Goal: Task Accomplishment & Management: Manage account settings

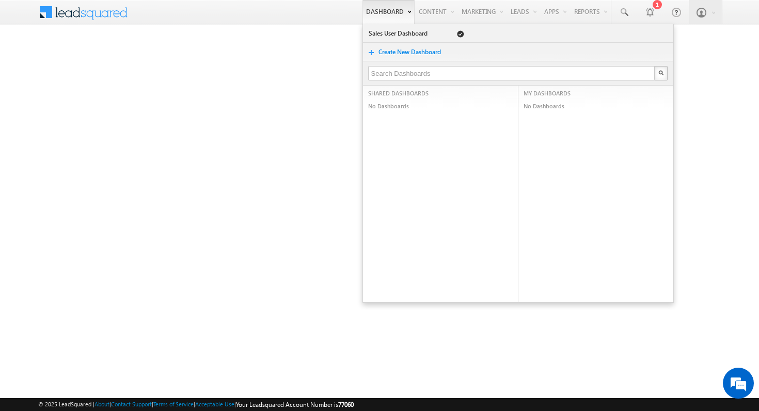
click at [387, 12] on link "Dashboard" at bounding box center [388, 12] width 52 height 24
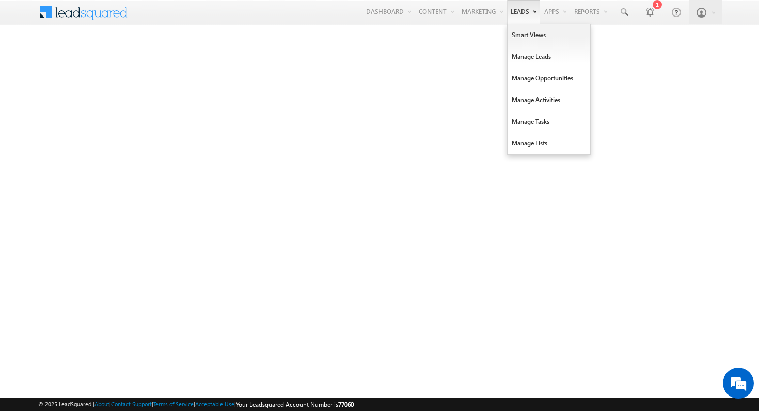
click at [520, 10] on link "Leads" at bounding box center [523, 12] width 33 height 24
click at [552, 60] on link "Manage Leads" at bounding box center [548, 57] width 83 height 22
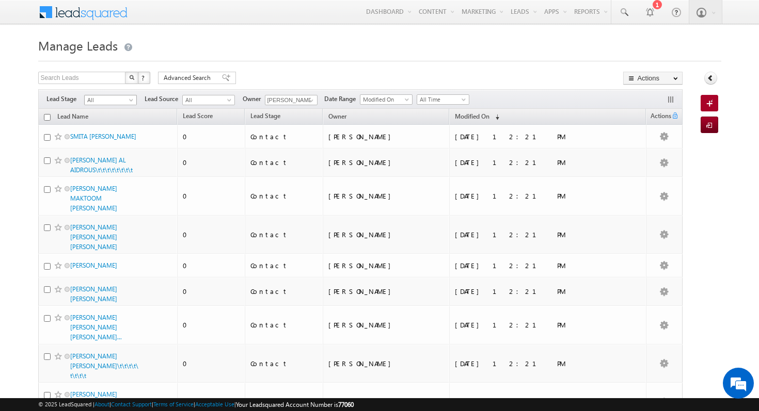
click at [107, 98] on span "All" at bounding box center [109, 100] width 49 height 9
click at [49, 119] on input "checkbox" at bounding box center [47, 117] width 7 height 7
checkbox input "true"
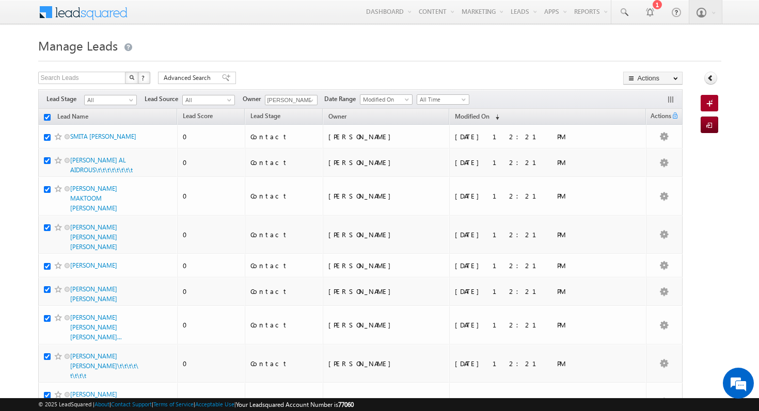
checkbox input "true"
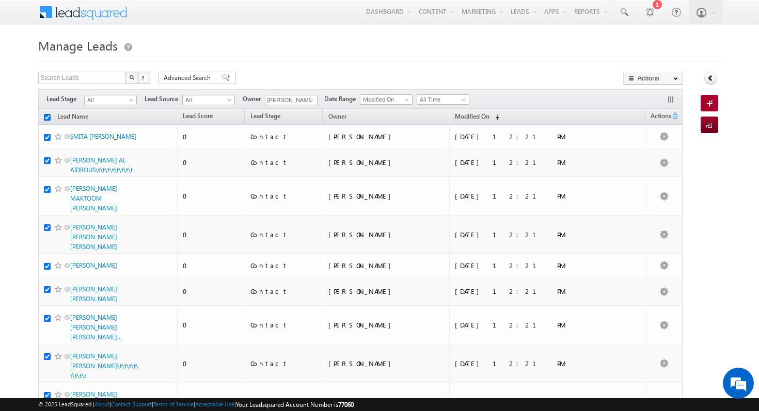
checkbox input "true"
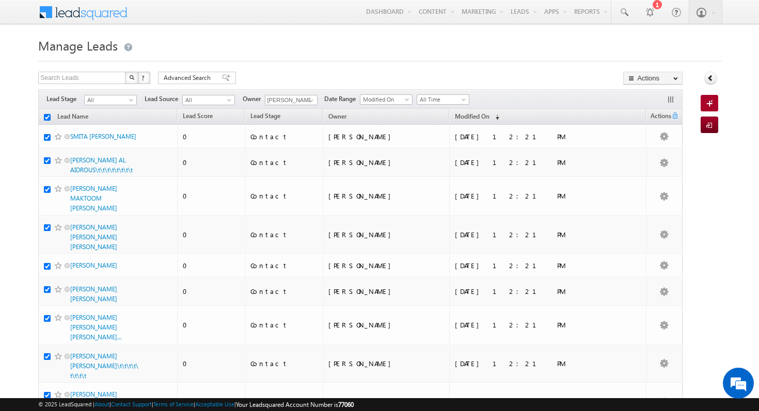
checkbox input "true"
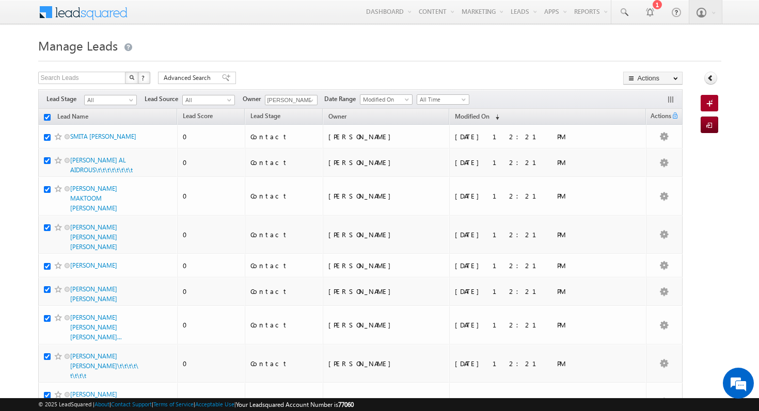
checkbox input "true"
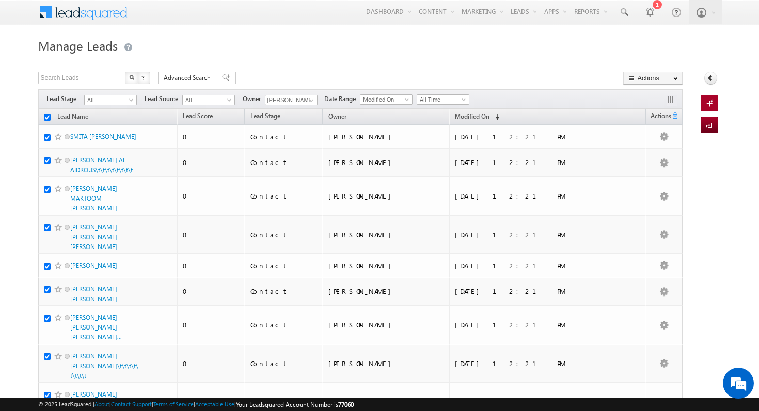
checkbox input "true"
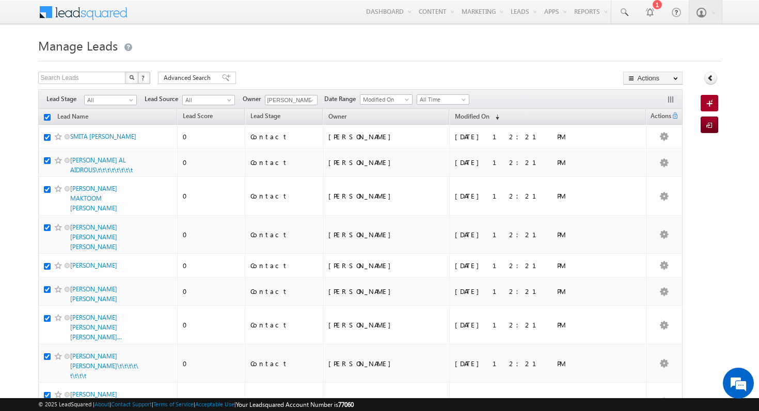
checkbox input "true"
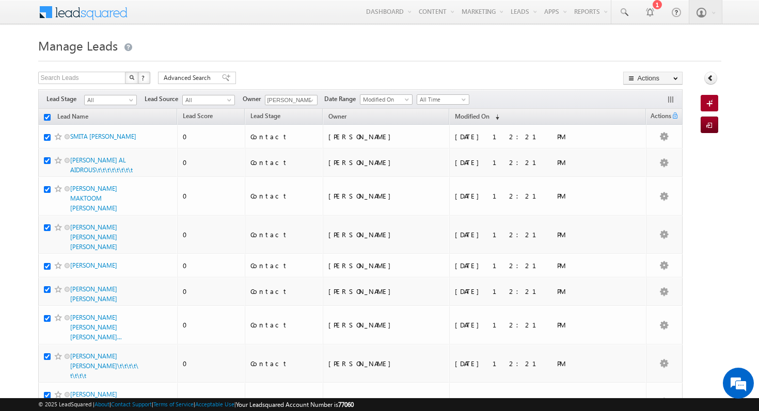
checkbox input "true"
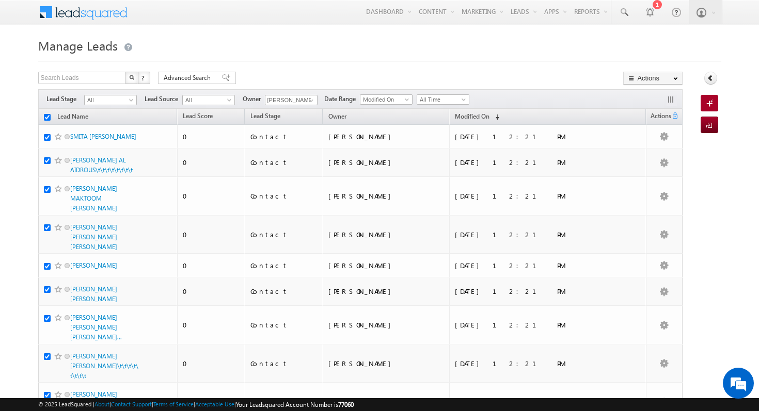
checkbox input "true"
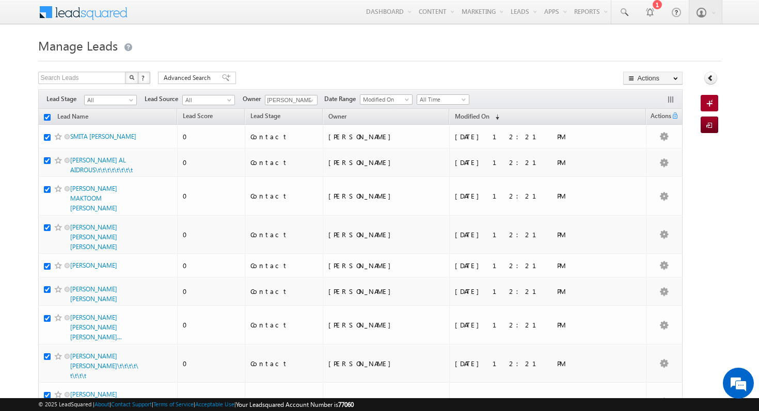
checkbox input "true"
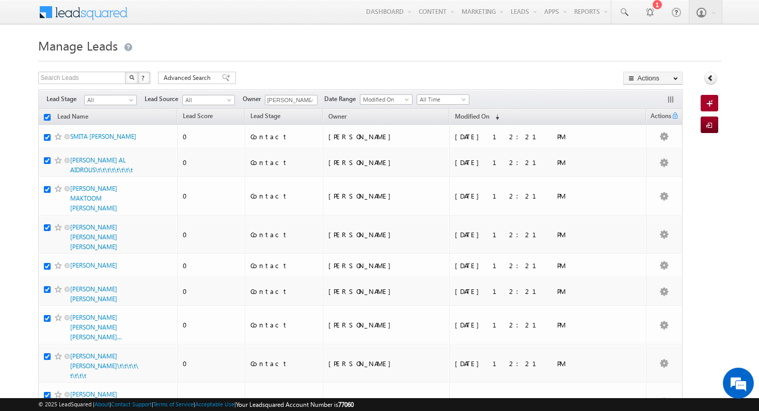
checkbox input "true"
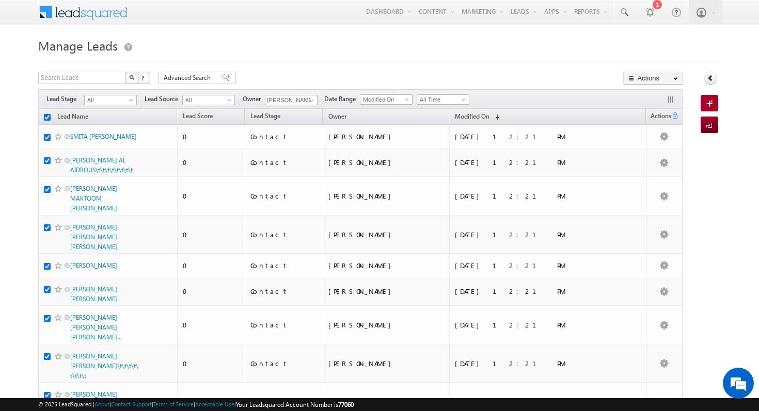
checkbox input "true"
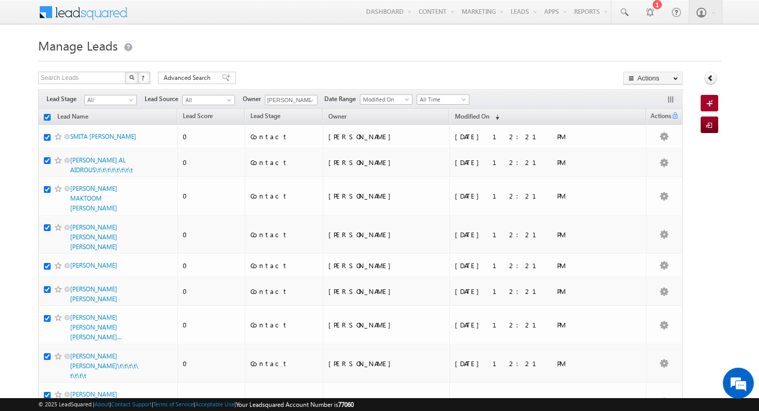
checkbox input "true"
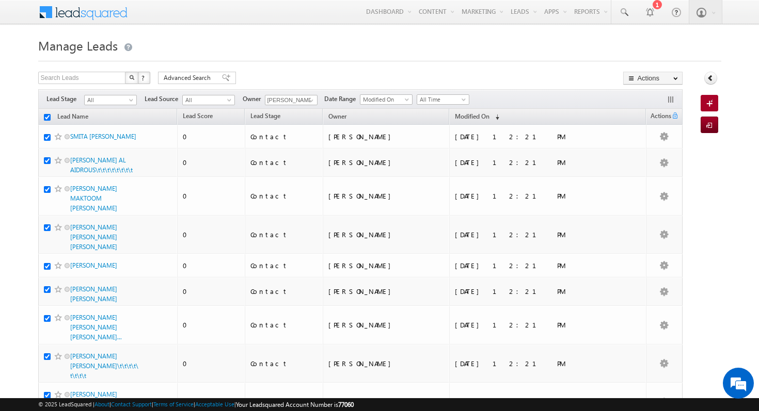
checkbox input "true"
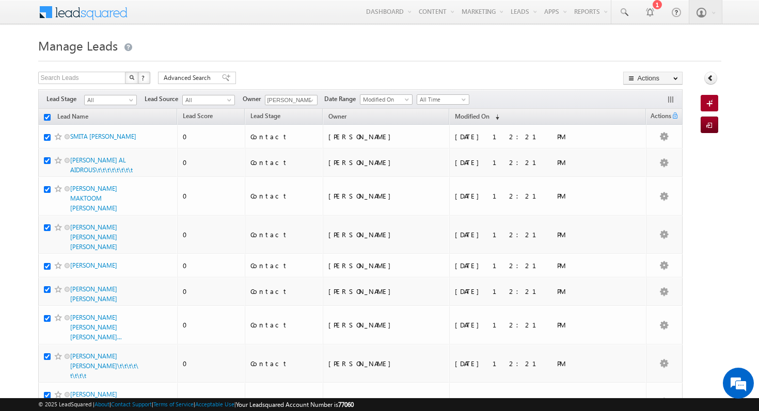
checkbox input "true"
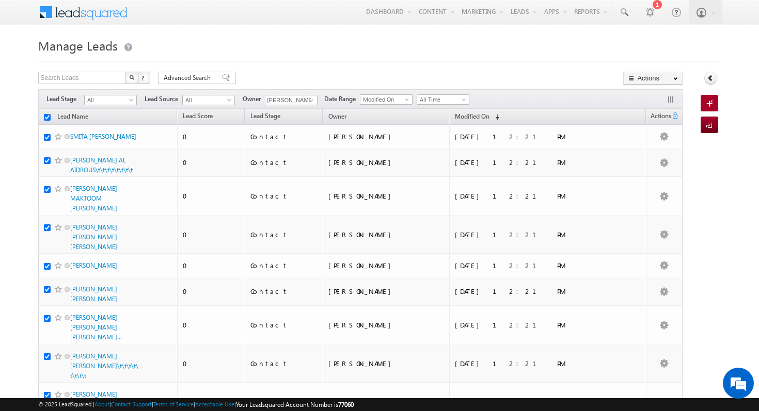
checkbox input "true"
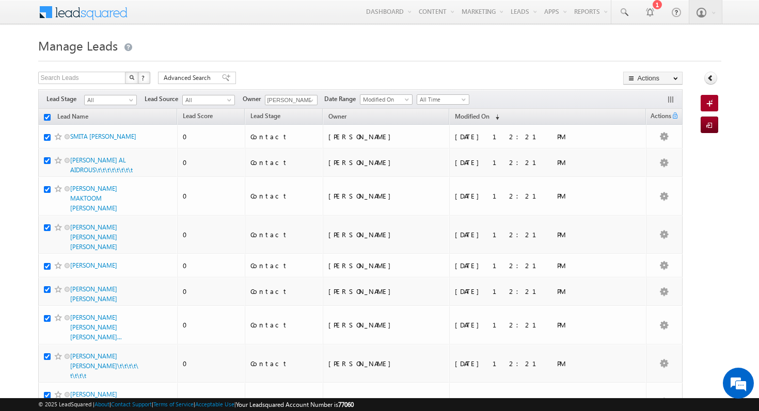
checkbox input "true"
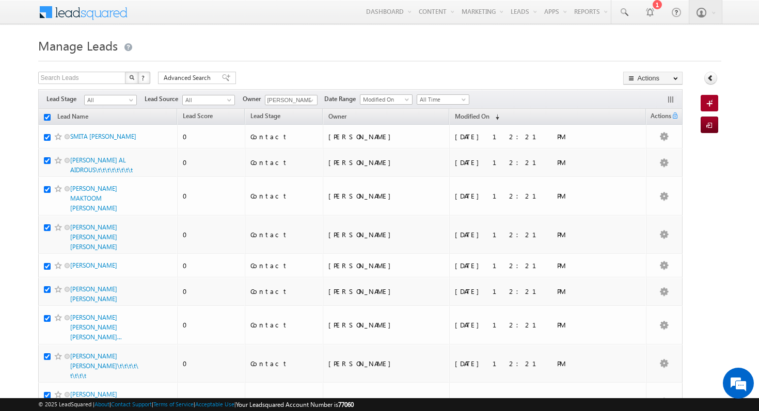
checkbox input "true"
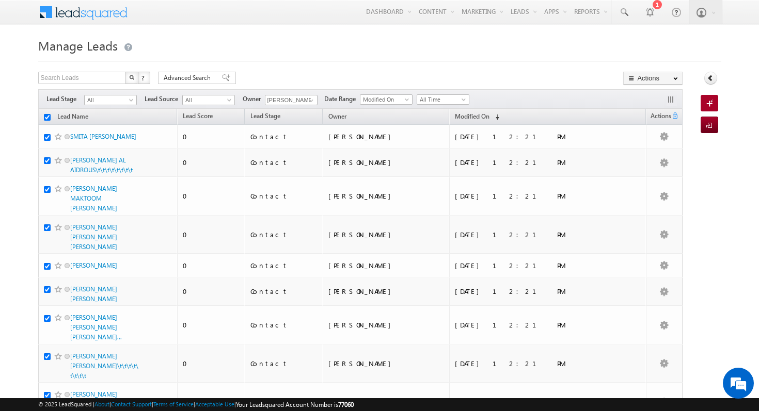
checkbox input "true"
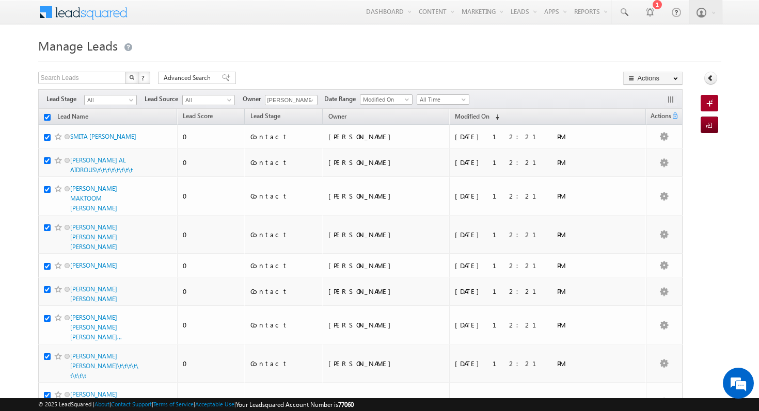
checkbox input "true"
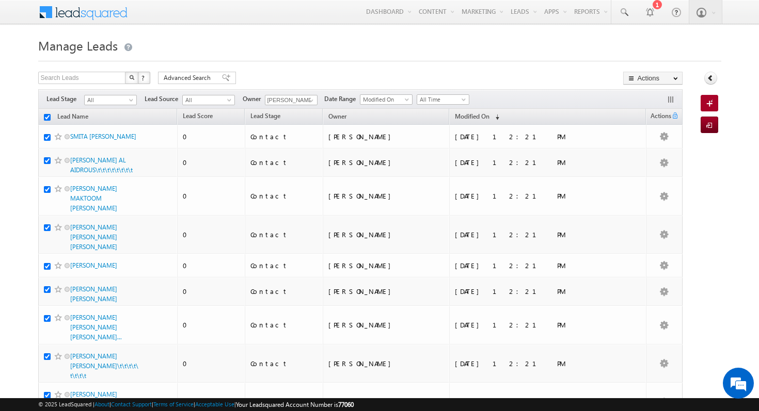
checkbox input "true"
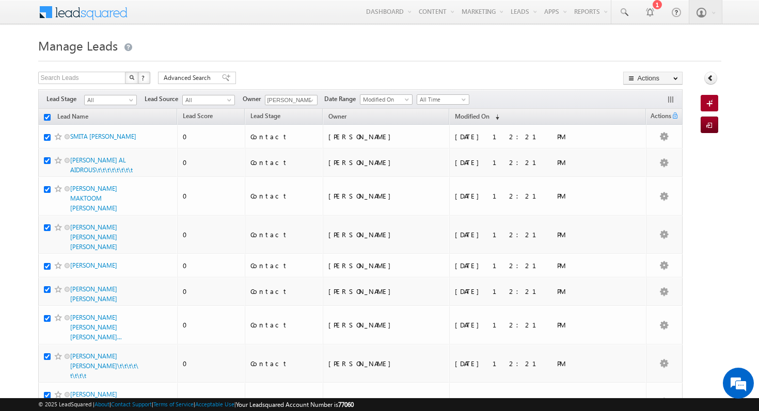
checkbox input "true"
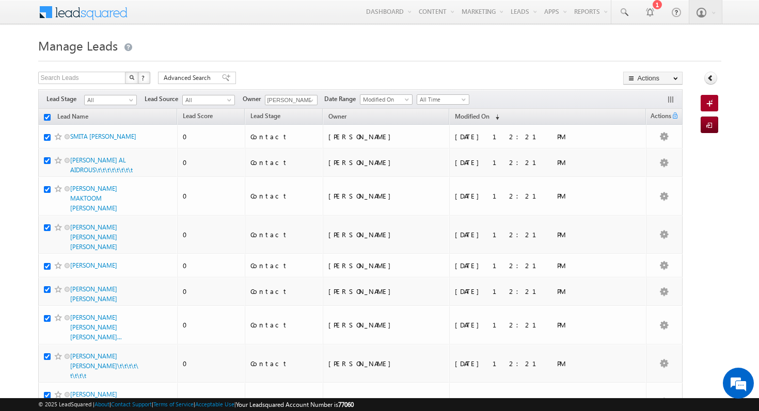
checkbox input "true"
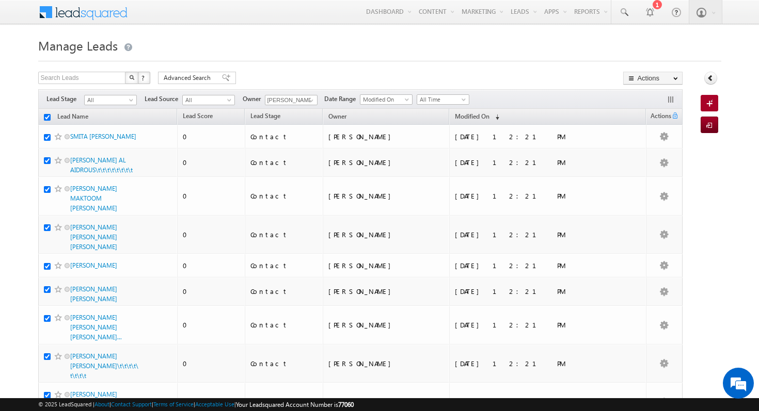
checkbox input "true"
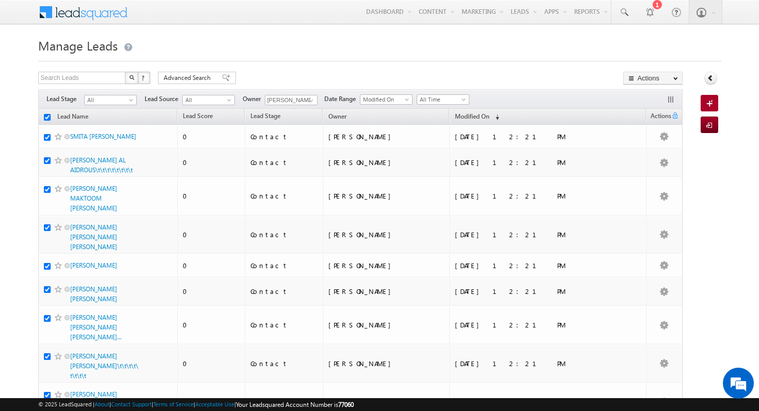
checkbox input "true"
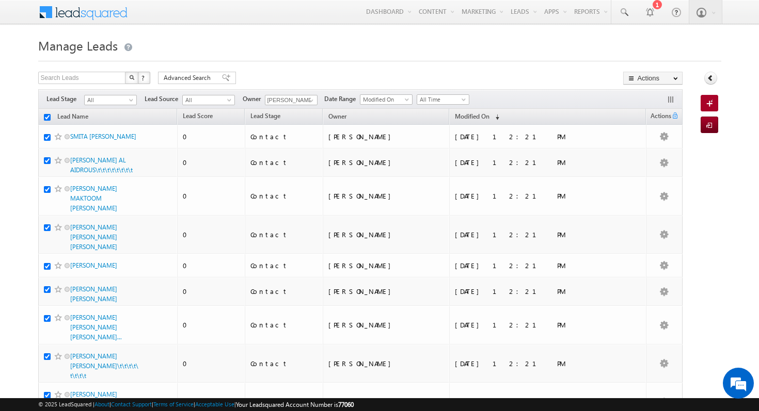
checkbox input "true"
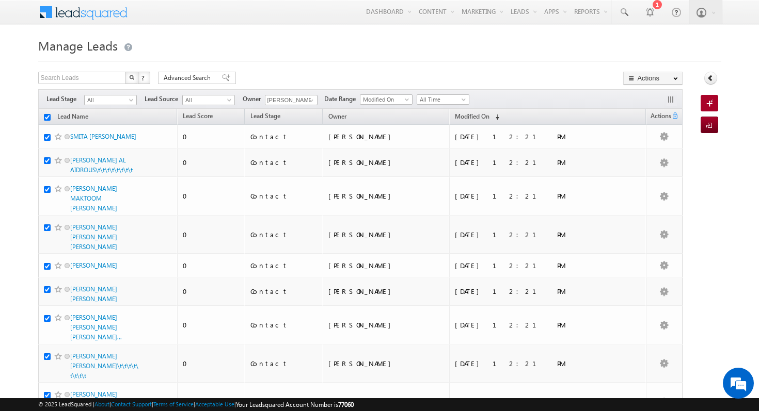
checkbox input "true"
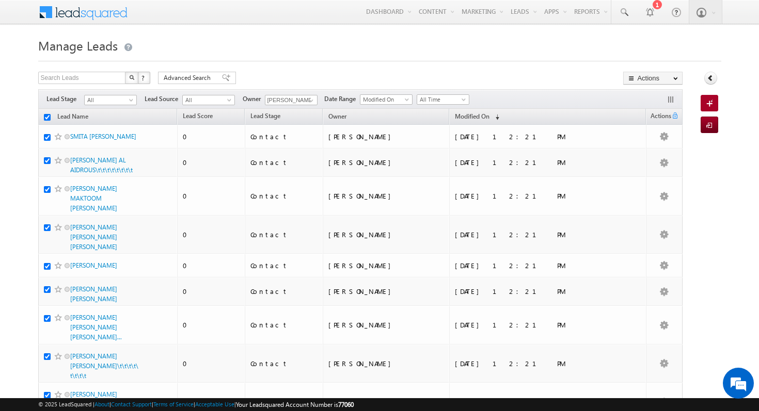
checkbox input "true"
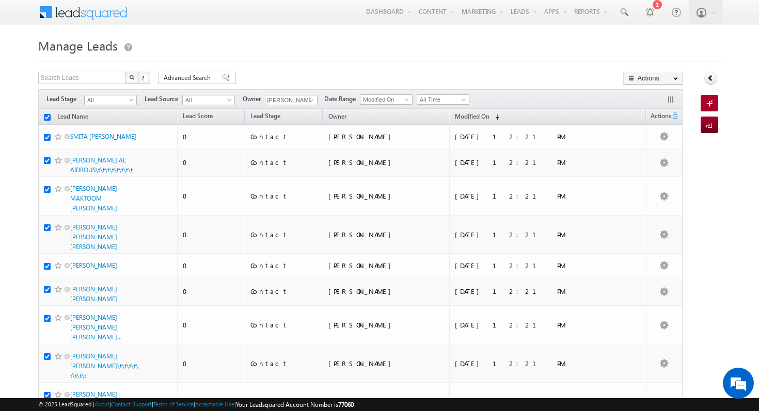
checkbox input "true"
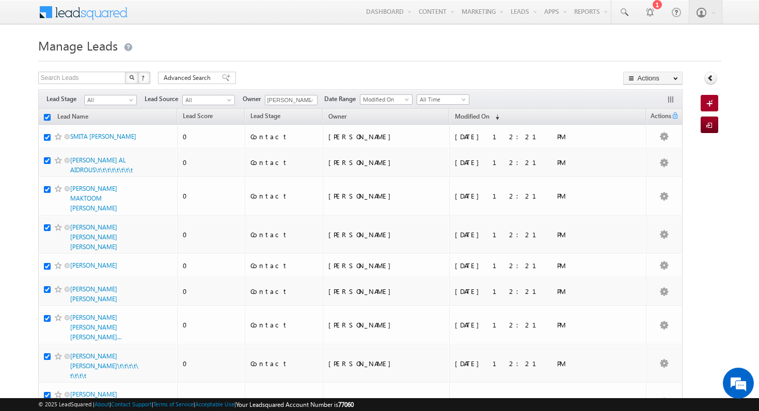
checkbox input "true"
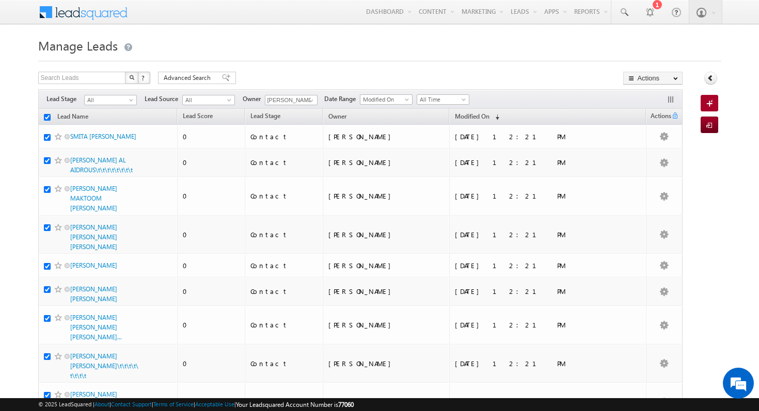
checkbox input "true"
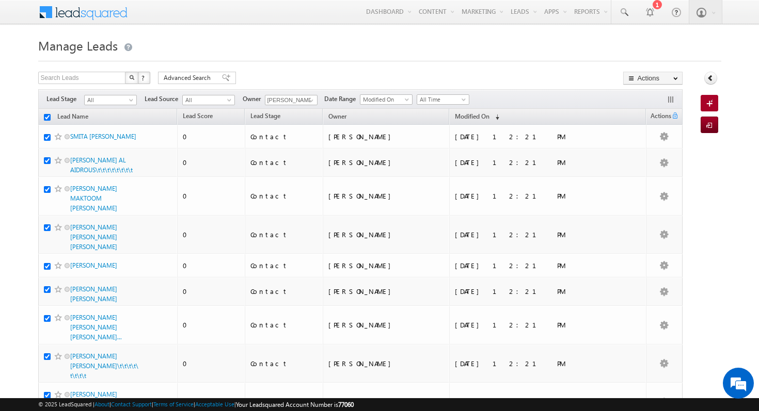
checkbox input "true"
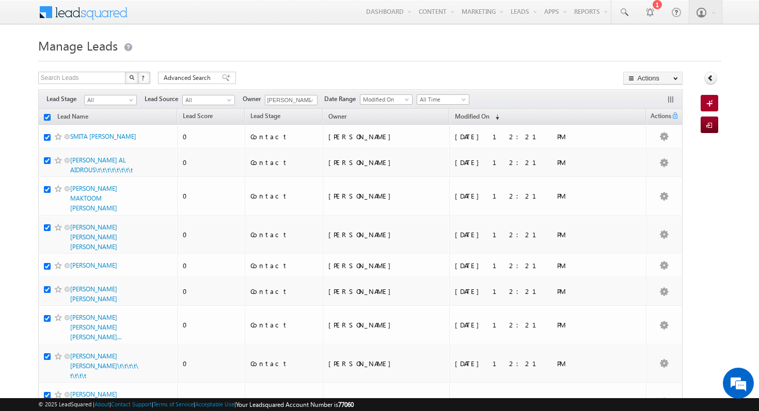
checkbox input "true"
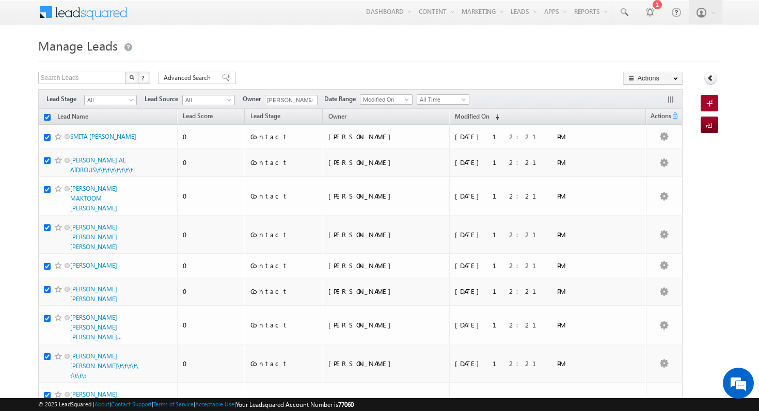
checkbox input "true"
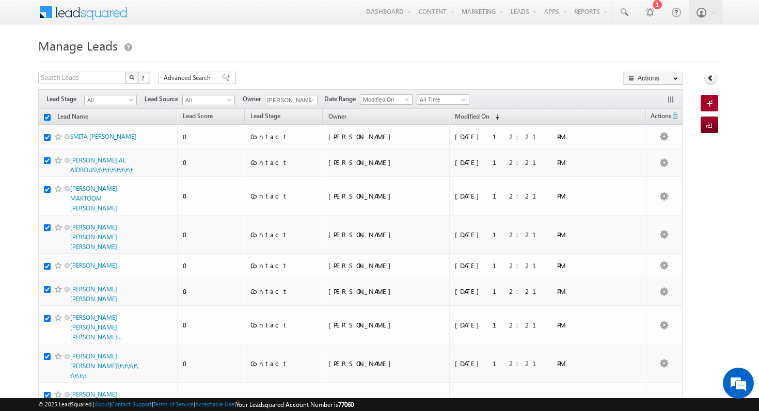
checkbox input "true"
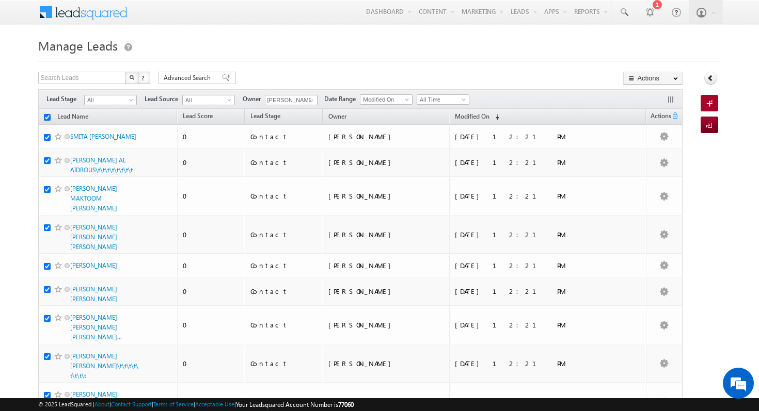
checkbox input "true"
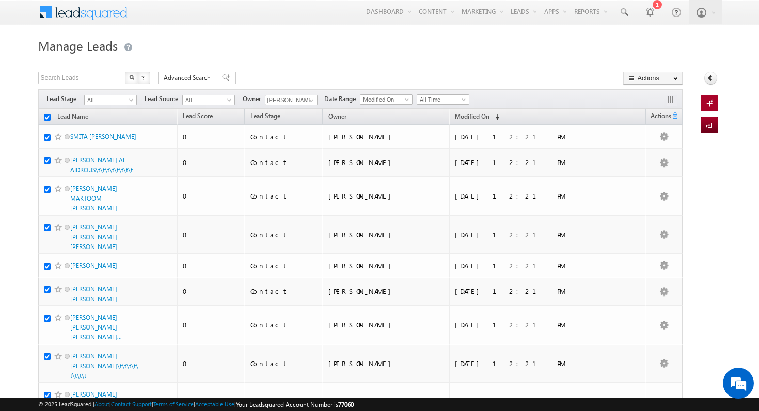
checkbox input "true"
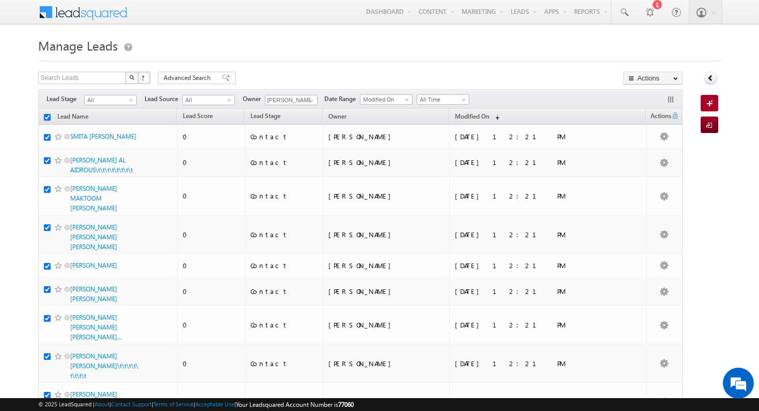
checkbox input "true"
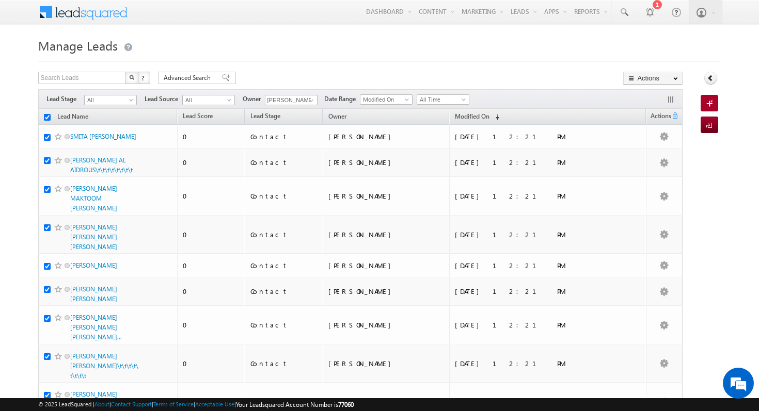
checkbox input "true"
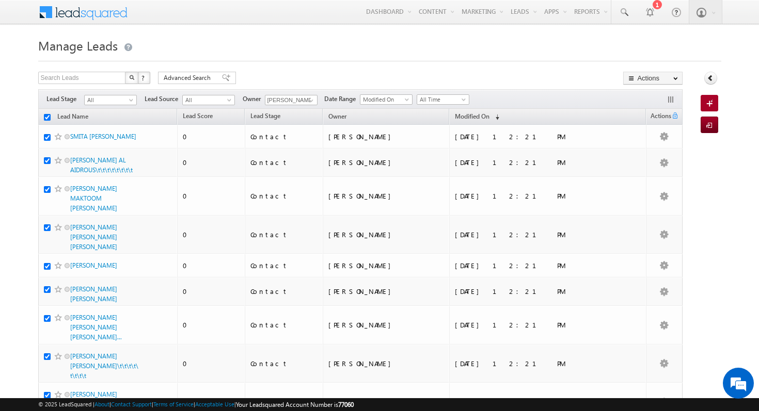
checkbox input "true"
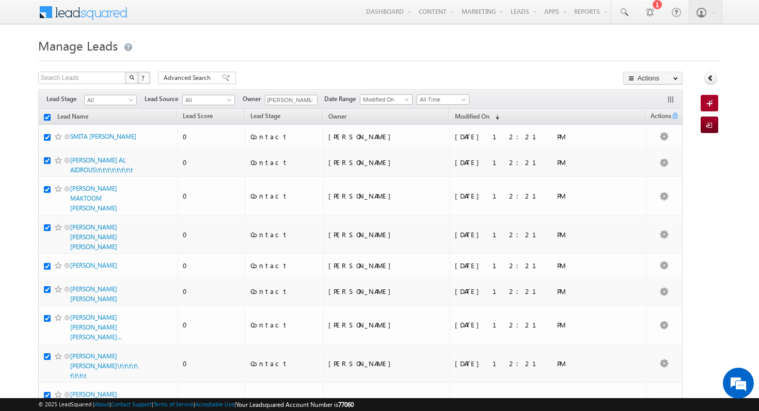
checkbox input "true"
click at [304, 103] on link at bounding box center [310, 101] width 13 height 10
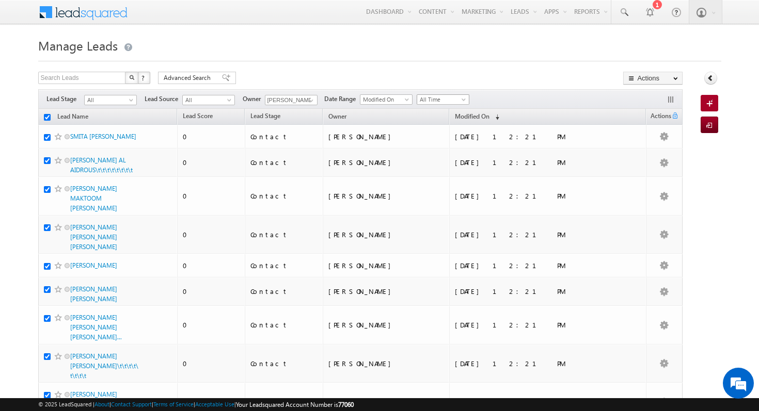
click at [462, 99] on span at bounding box center [464, 102] width 8 height 8
click at [379, 97] on span "Modified On" at bounding box center [384, 99] width 49 height 9
click at [424, 36] on h1 "Manage Leads" at bounding box center [379, 45] width 683 height 20
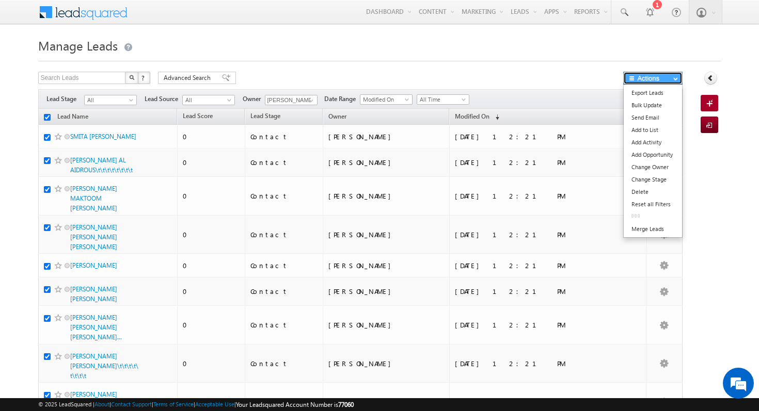
click at [674, 75] on button "Actions" at bounding box center [652, 78] width 59 height 13
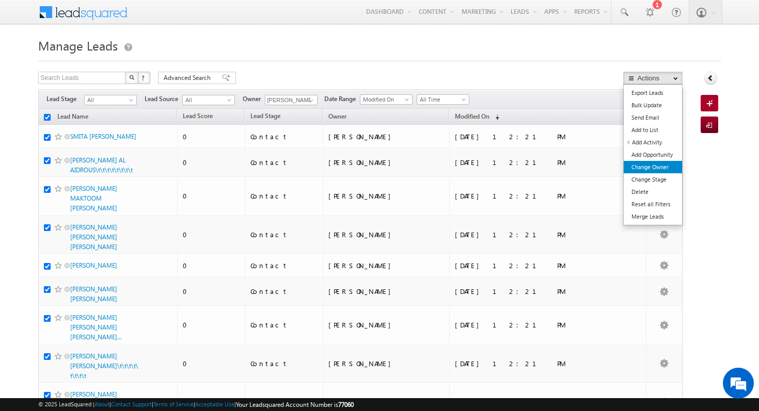
click at [662, 170] on link "Change Owner" at bounding box center [653, 167] width 58 height 12
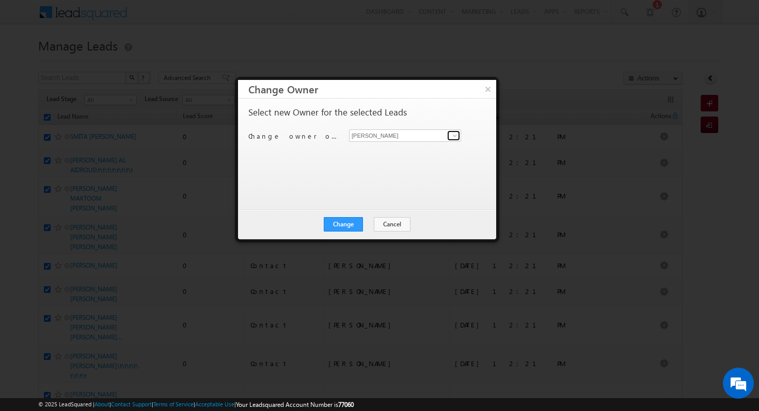
click at [455, 134] on span at bounding box center [455, 136] width 8 height 8
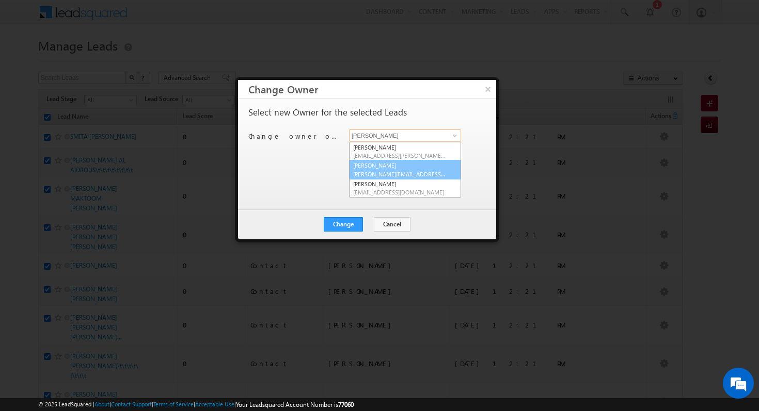
click at [401, 168] on link "Shubham Mhaske Shubham.Mhaske@indglobal.ae" at bounding box center [405, 170] width 112 height 20
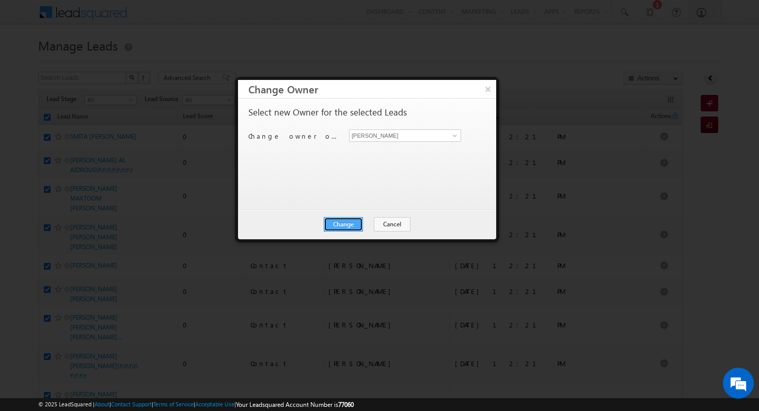
click at [343, 224] on button "Change" at bounding box center [343, 224] width 39 height 14
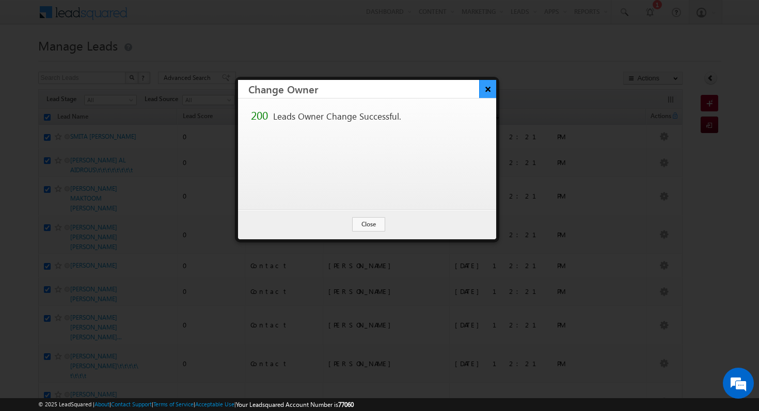
click at [487, 87] on button "×" at bounding box center [487, 89] width 17 height 18
